Goal: Find specific page/section: Find specific page/section

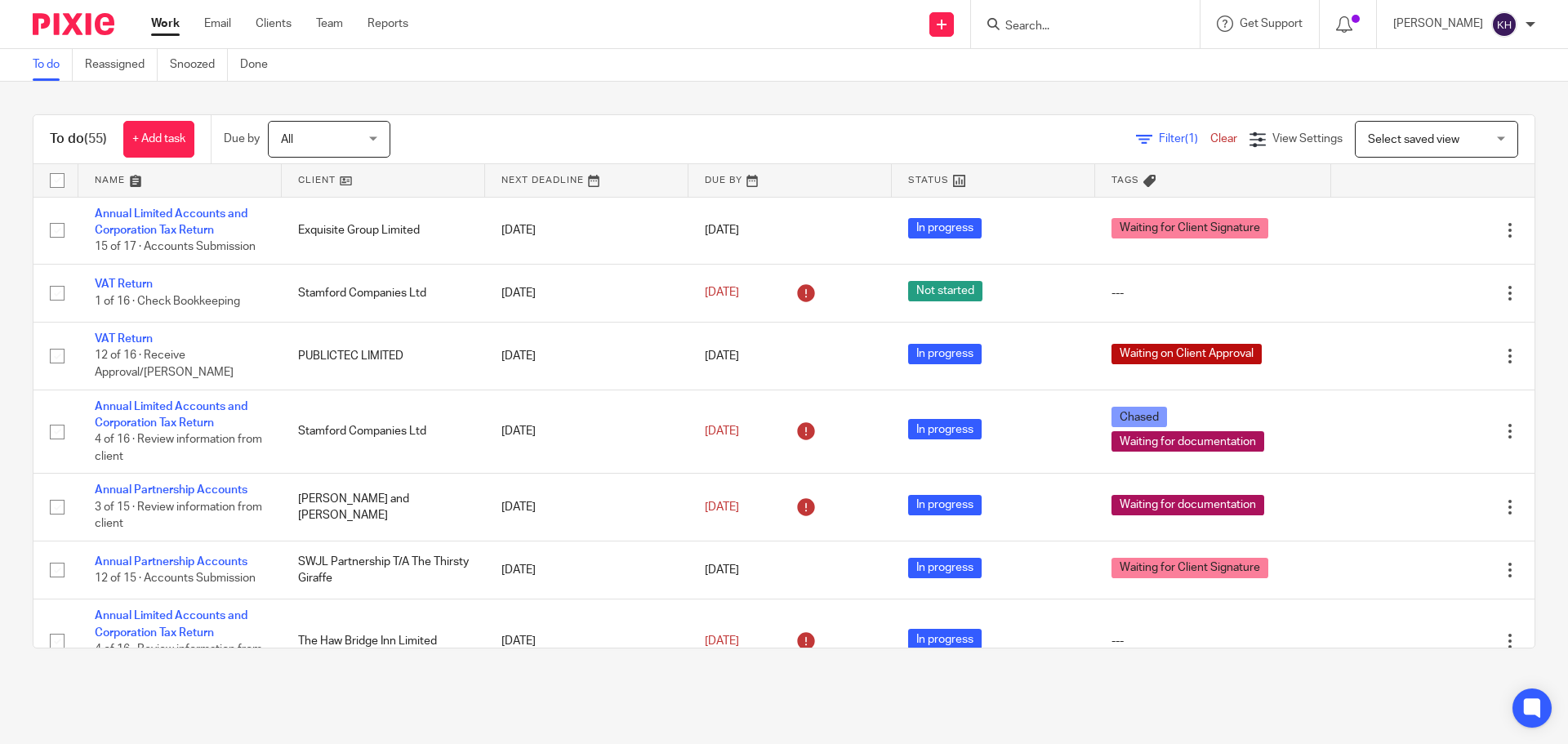
click at [1124, 24] on input "Search" at bounding box center [1077, 27] width 147 height 15
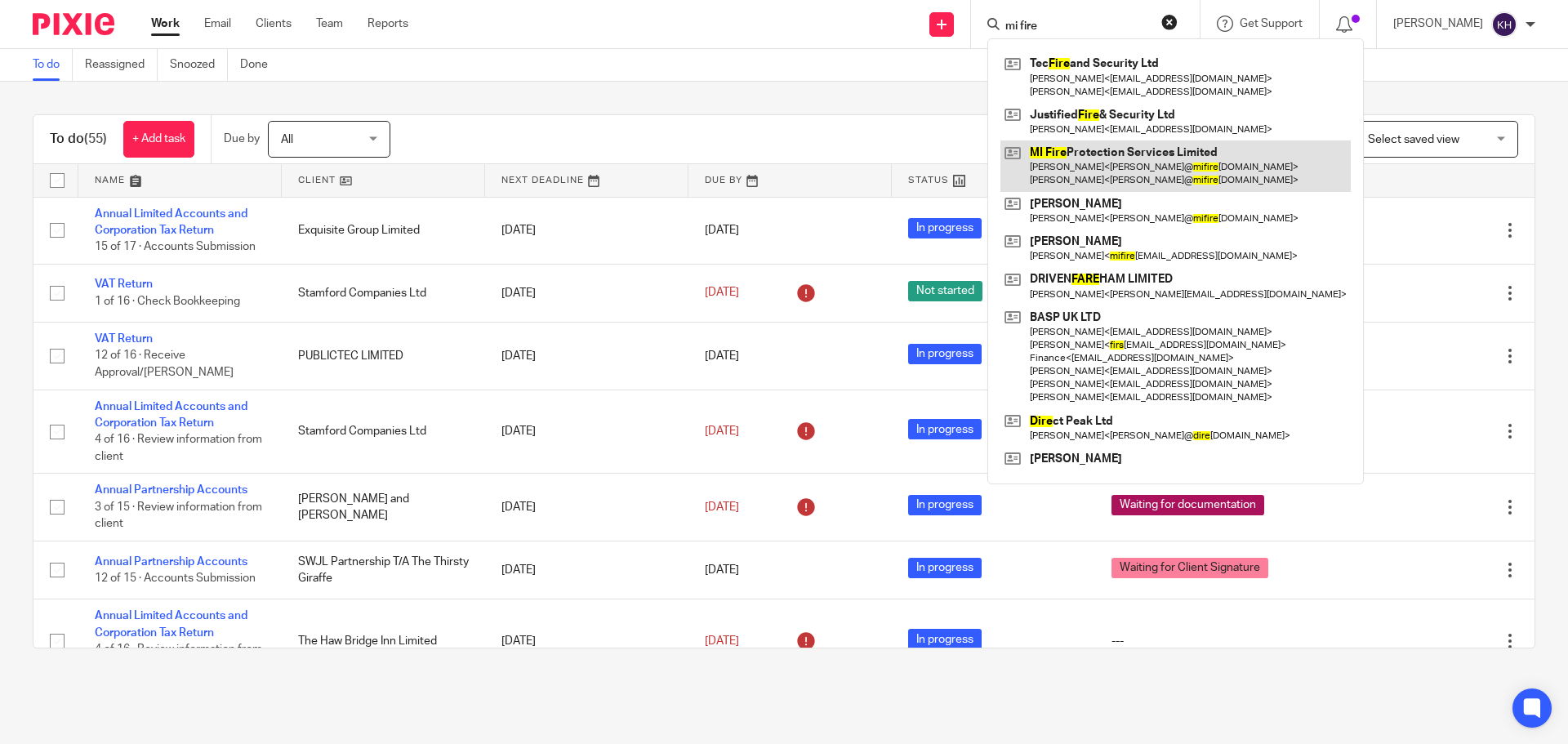
type input "mi fire"
click at [1183, 151] on link at bounding box center [1176, 166] width 351 height 51
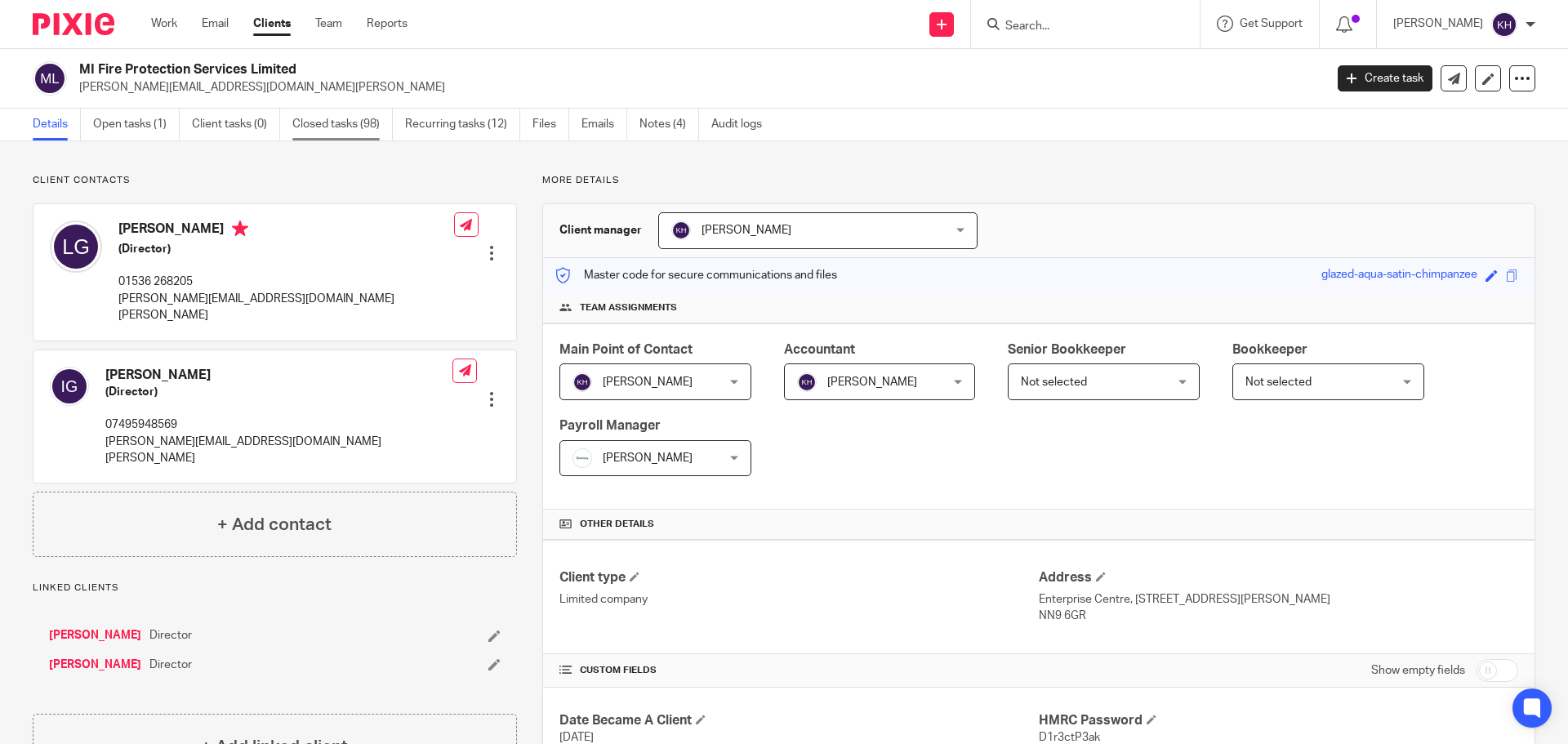
click at [340, 122] on link "Closed tasks (98)" at bounding box center [342, 125] width 100 height 32
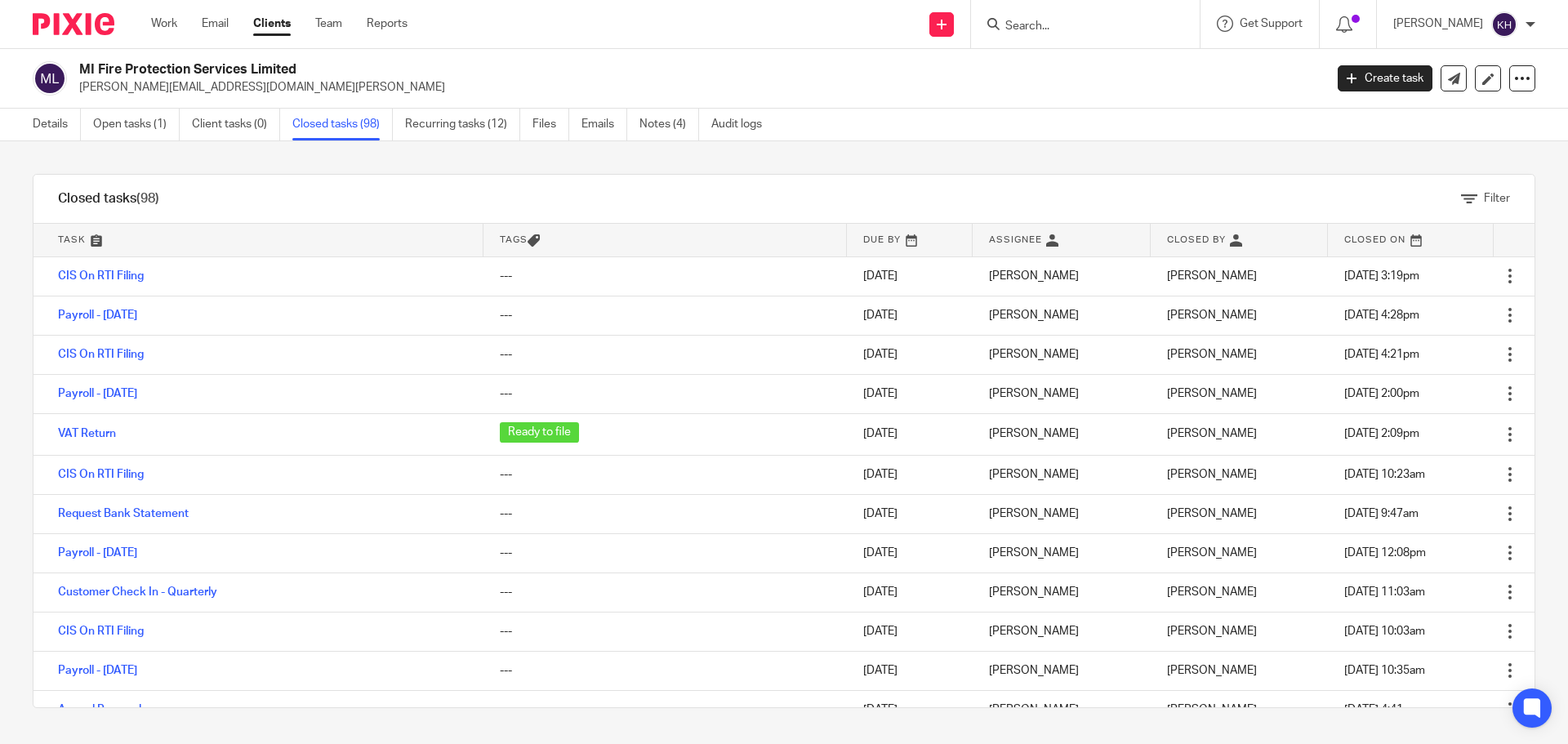
click at [936, 115] on div "Details Open tasks (1) Client tasks (0) Closed tasks (98) Recurring tasks (12) …" at bounding box center [784, 125] width 1568 height 33
